Goal: Information Seeking & Learning: Check status

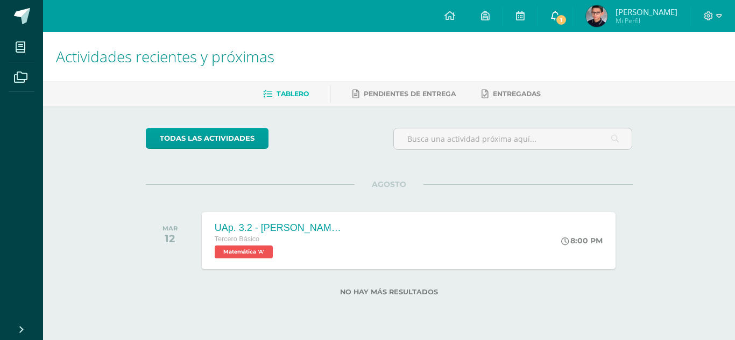
click at [555, 19] on span "1" at bounding box center [561, 20] width 12 height 12
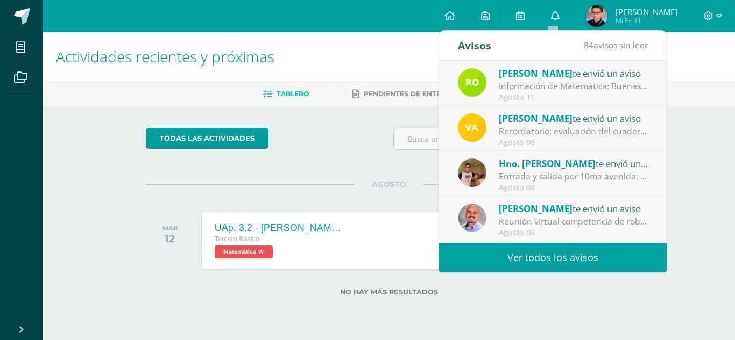
click at [626, 19] on span "Mi Perfil" at bounding box center [646, 20] width 62 height 9
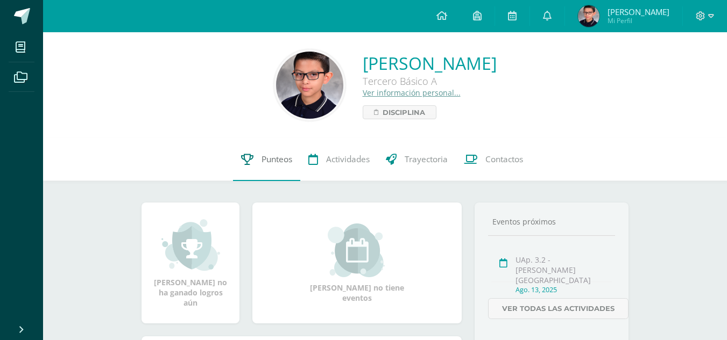
click at [252, 151] on link "Punteos" at bounding box center [266, 159] width 67 height 43
